Goal: Task Accomplishment & Management: Manage account settings

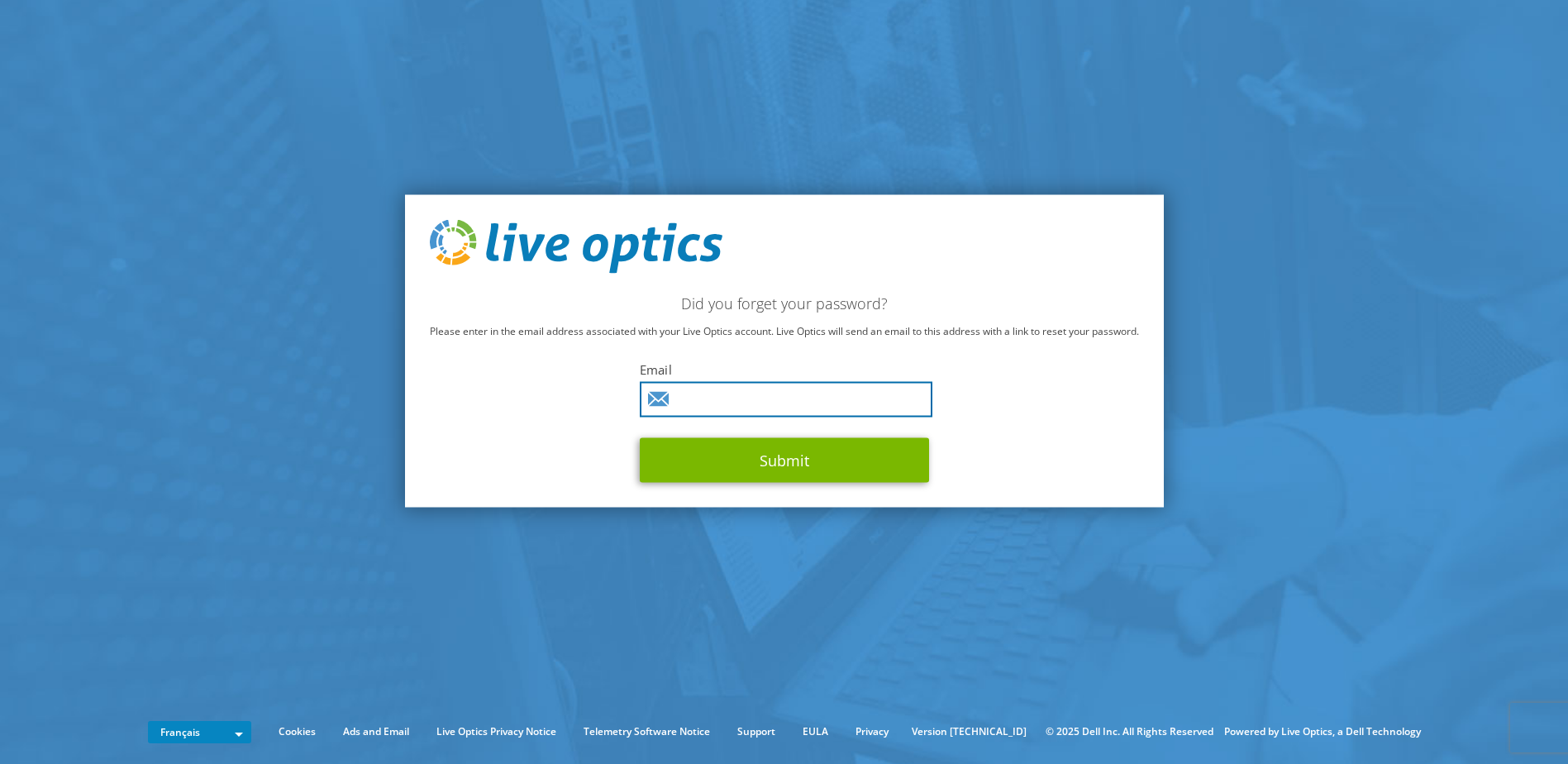
click at [734, 406] on input "text" at bounding box center [786, 400] width 293 height 36
type input "l.guillevic@vflit.fr"
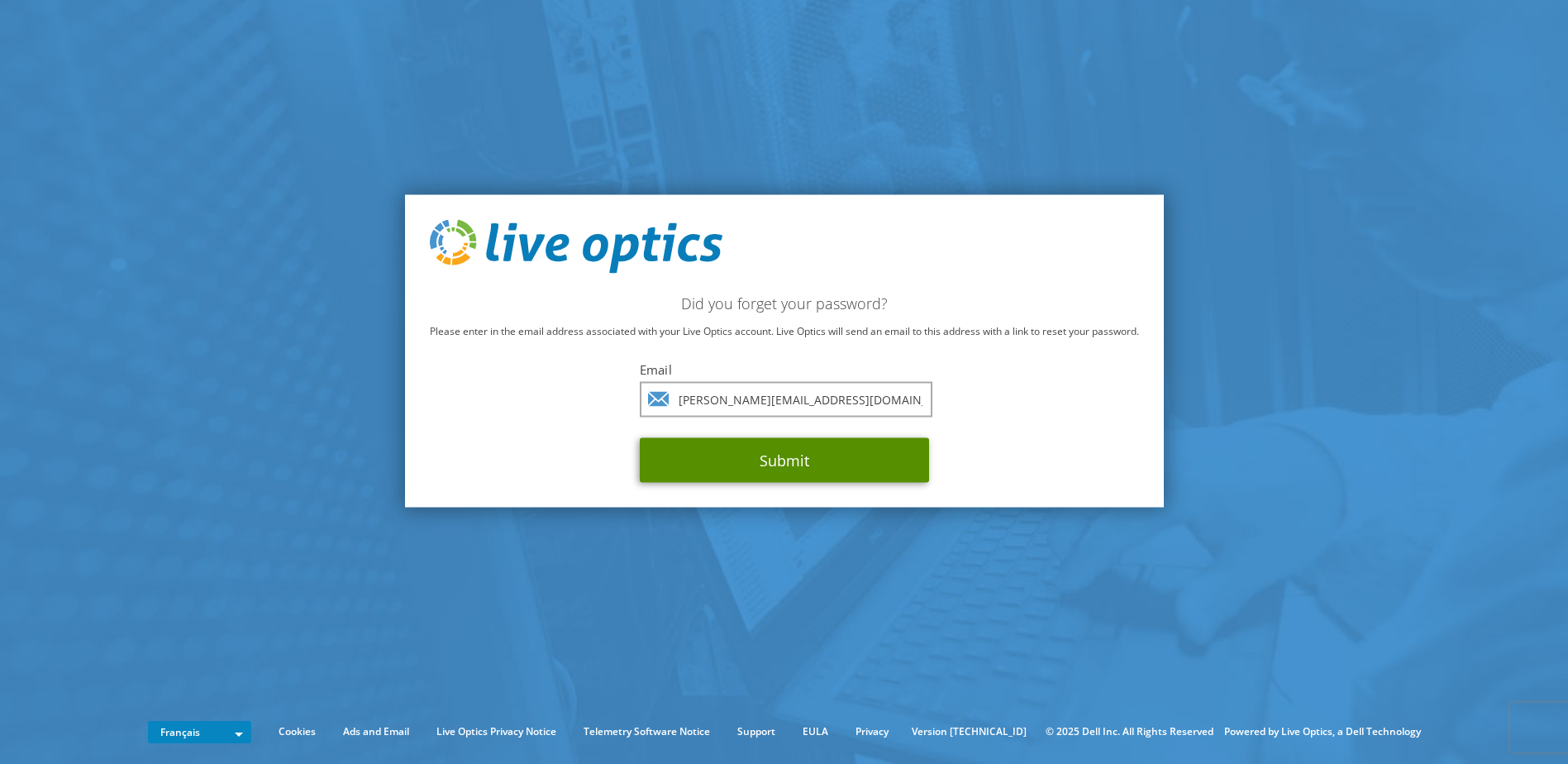
click at [754, 446] on button "Submit" at bounding box center [784, 461] width 289 height 45
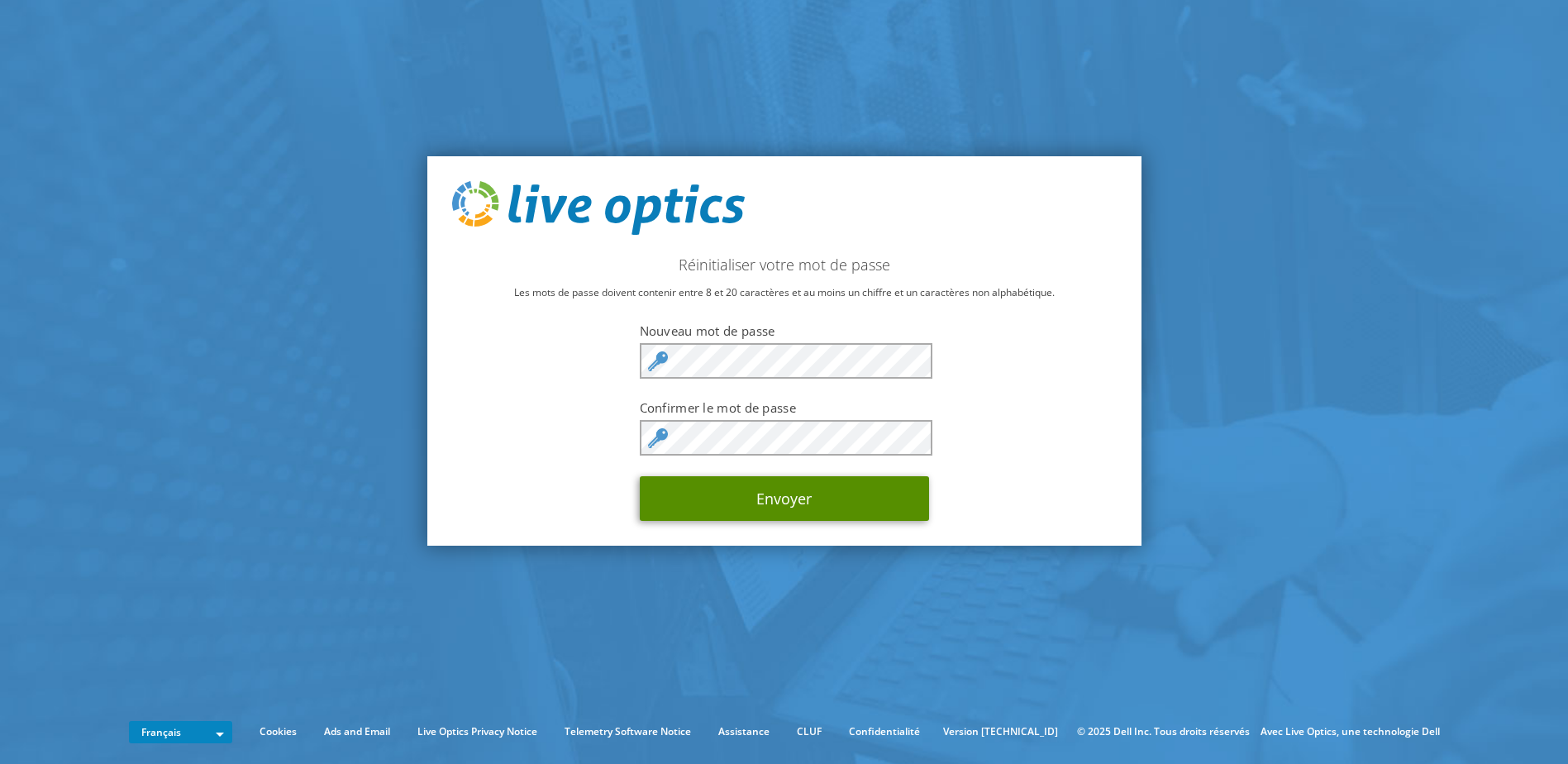
click at [731, 516] on button "Envoyer" at bounding box center [784, 498] width 289 height 45
